Goal: Information Seeking & Learning: Learn about a topic

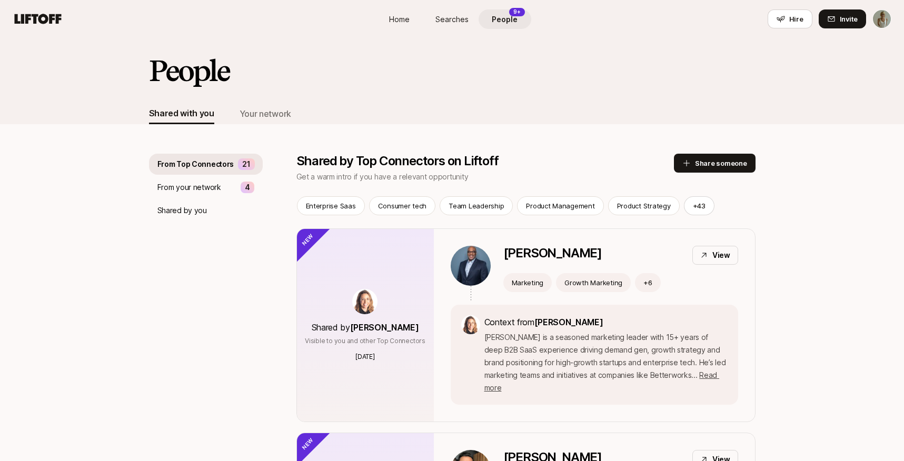
click at [508, 16] on span "People" at bounding box center [505, 19] width 26 height 11
click at [182, 182] on p "From your network" at bounding box center [189, 187] width 64 height 13
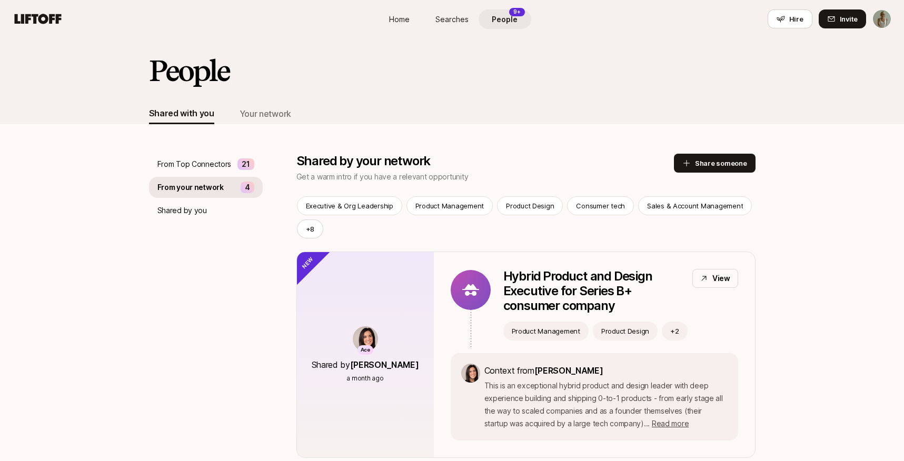
click at [188, 191] on p "From your network" at bounding box center [190, 187] width 66 height 13
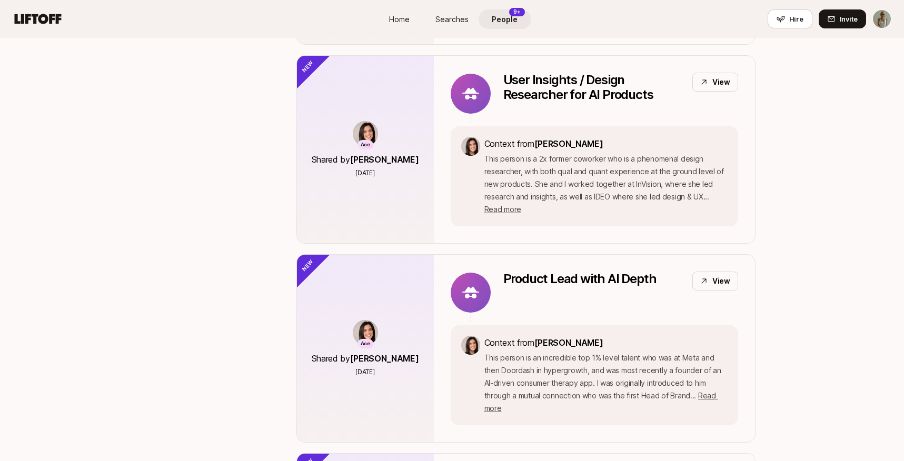
scroll to position [417, 0]
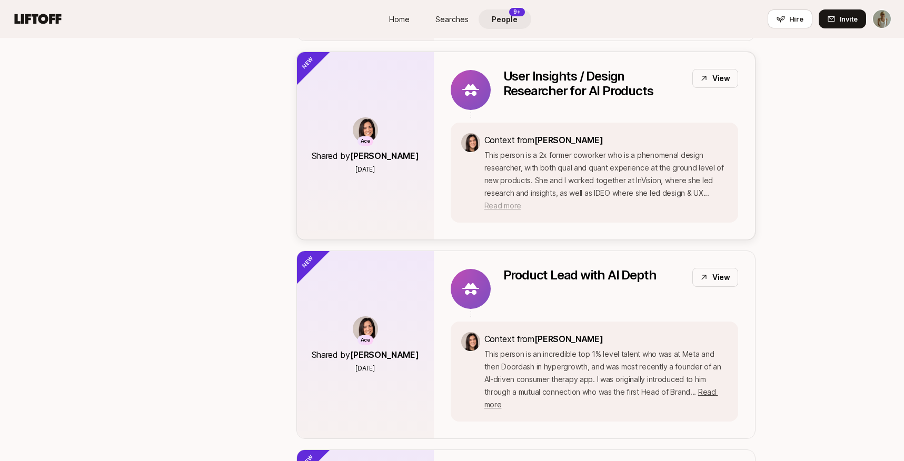
click at [521, 201] on span "Read more" at bounding box center [502, 205] width 37 height 9
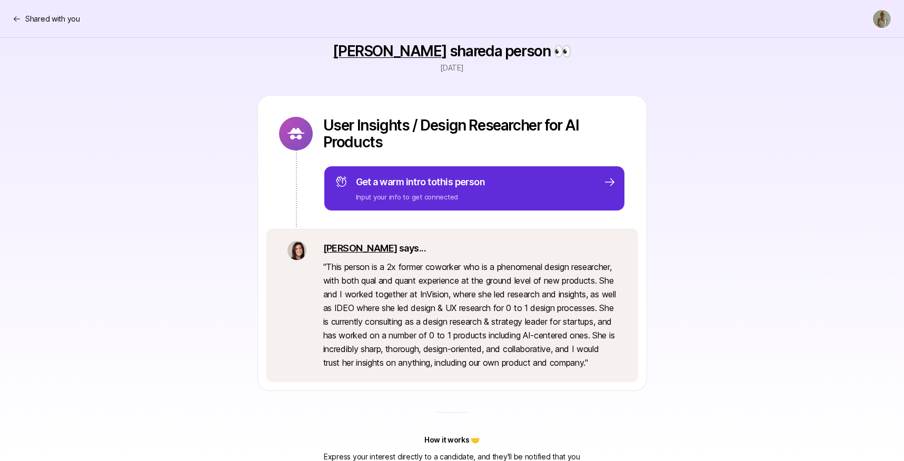
scroll to position [129, 0]
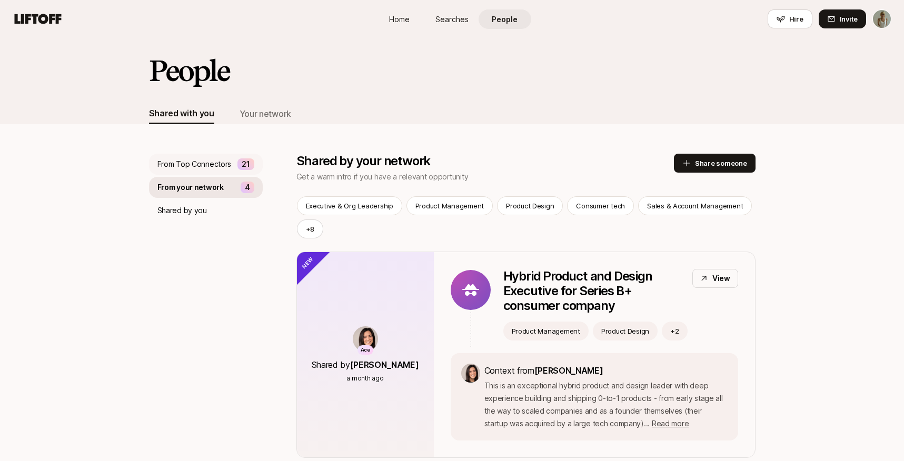
click at [216, 162] on p "From Top Connectors" at bounding box center [194, 164] width 74 height 13
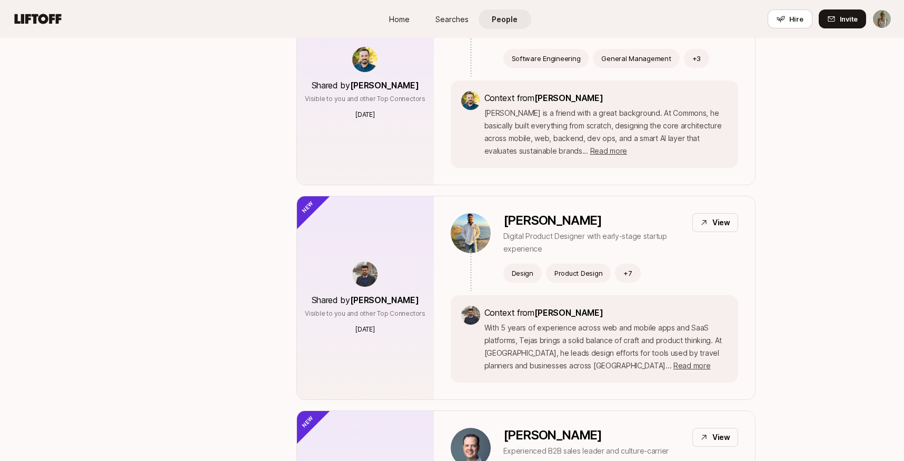
scroll to position [884, 0]
click at [590, 146] on span "Read more" at bounding box center [608, 150] width 37 height 9
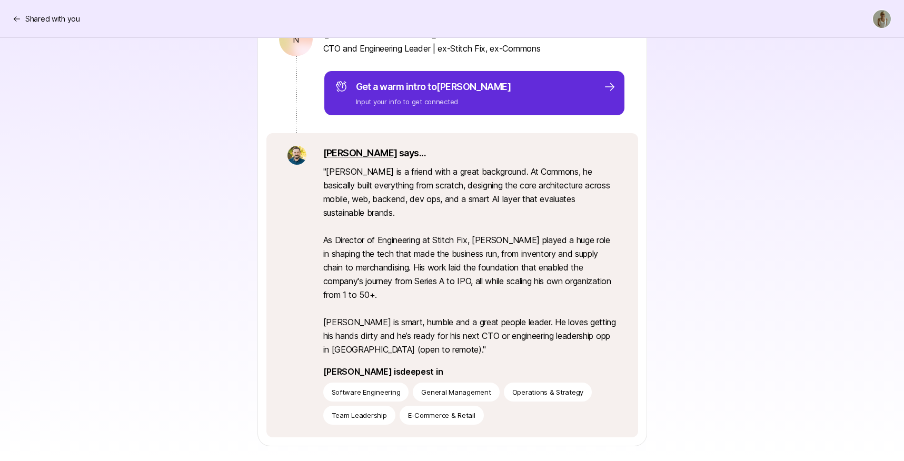
scroll to position [176, 0]
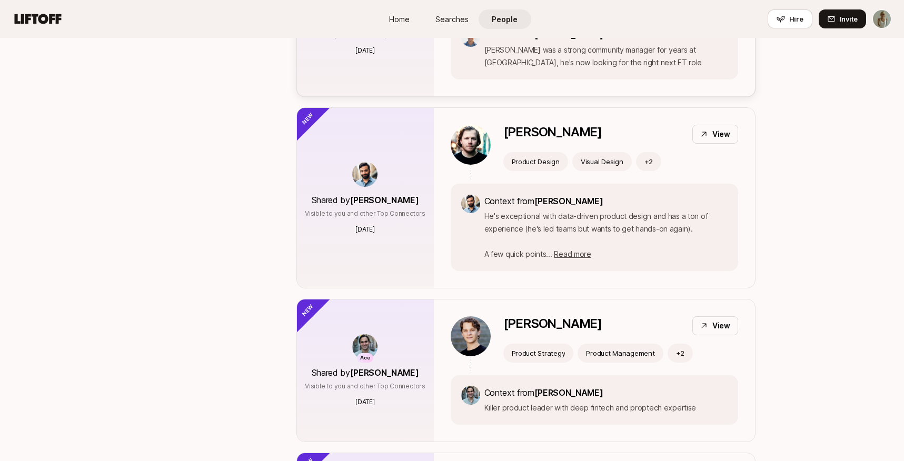
scroll to position [2612, 0]
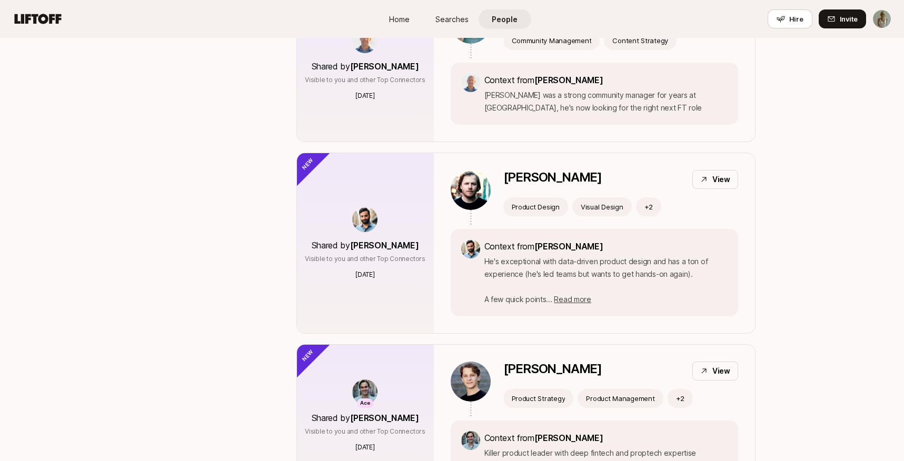
click at [399, 18] on span "Home" at bounding box center [399, 19] width 21 height 11
